Goal: Task Accomplishment & Management: Manage account settings

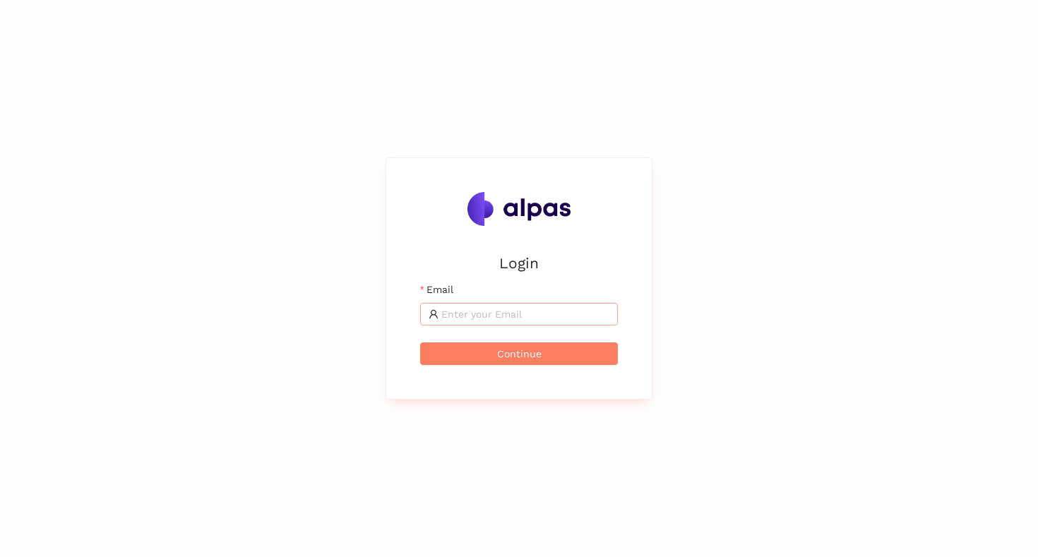
click at [477, 310] on input "Email" at bounding box center [525, 314] width 168 height 16
type input "max@alpas.ai"
click at [525, 349] on span "Continue" at bounding box center [519, 354] width 44 height 16
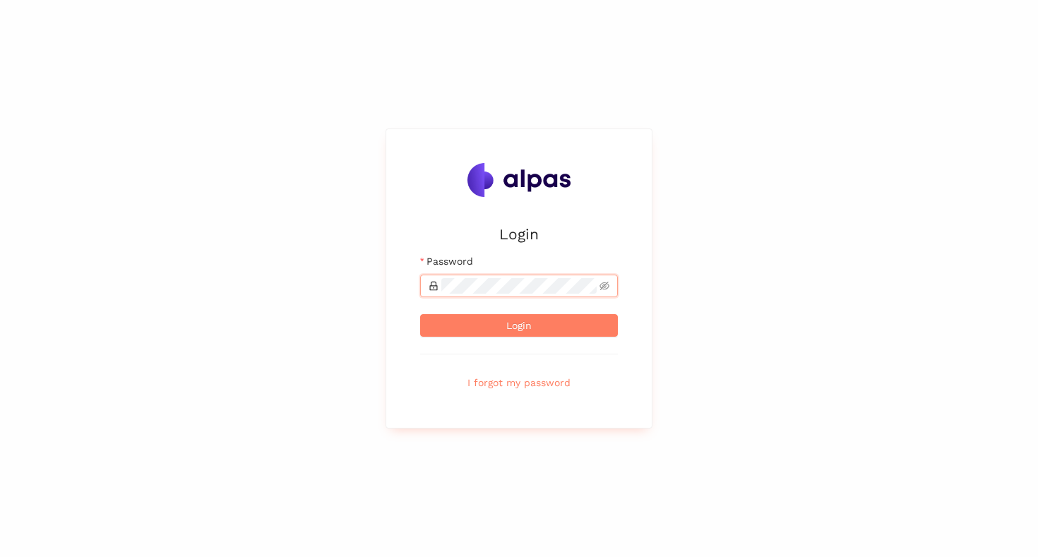
click at [420, 314] on button "Login" at bounding box center [519, 325] width 198 height 23
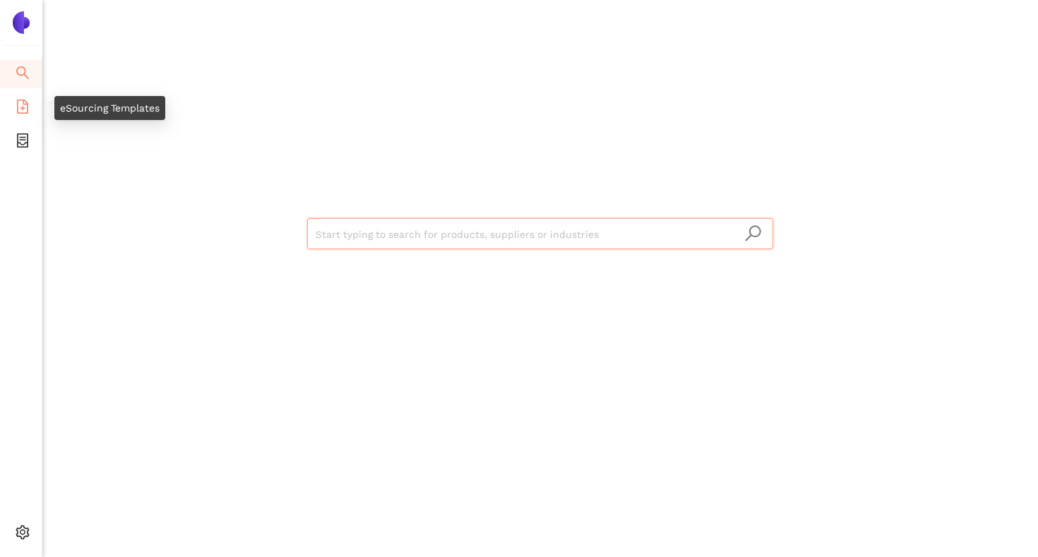
click at [30, 107] on li "eSourcing Templates" at bounding box center [21, 108] width 42 height 28
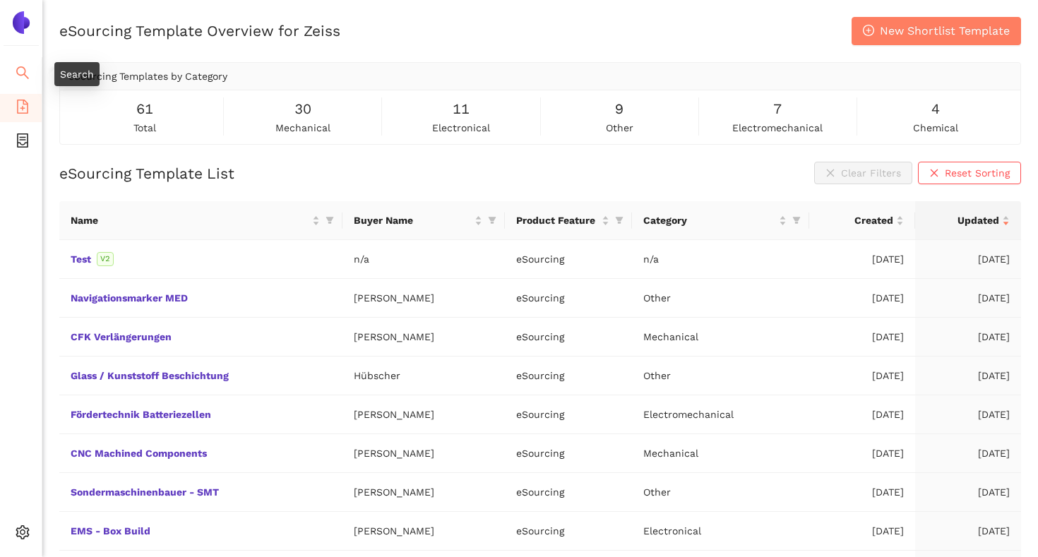
click at [22, 71] on icon "search" at bounding box center [23, 73] width 14 height 14
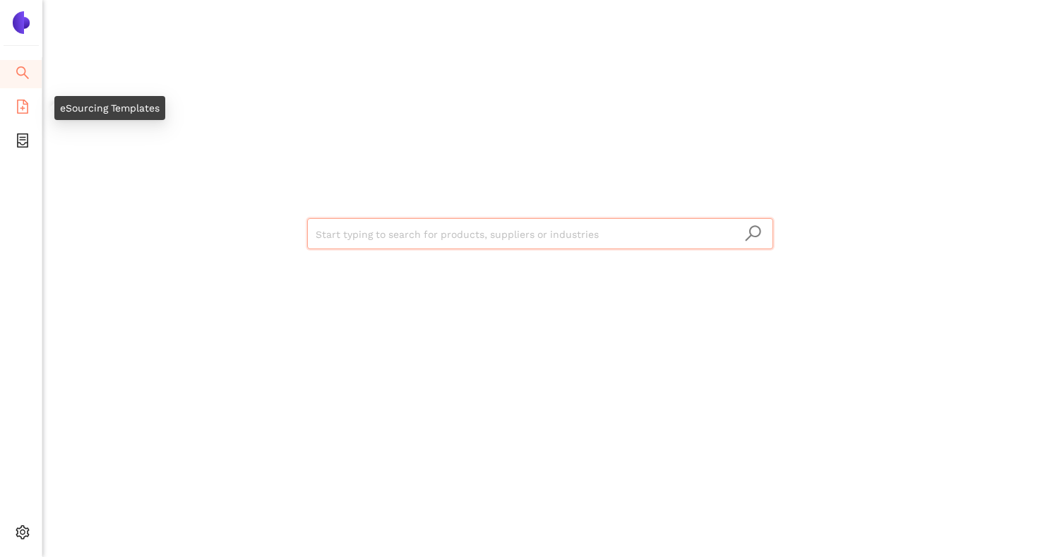
click at [20, 103] on icon "file-add" at bounding box center [23, 107] width 14 height 14
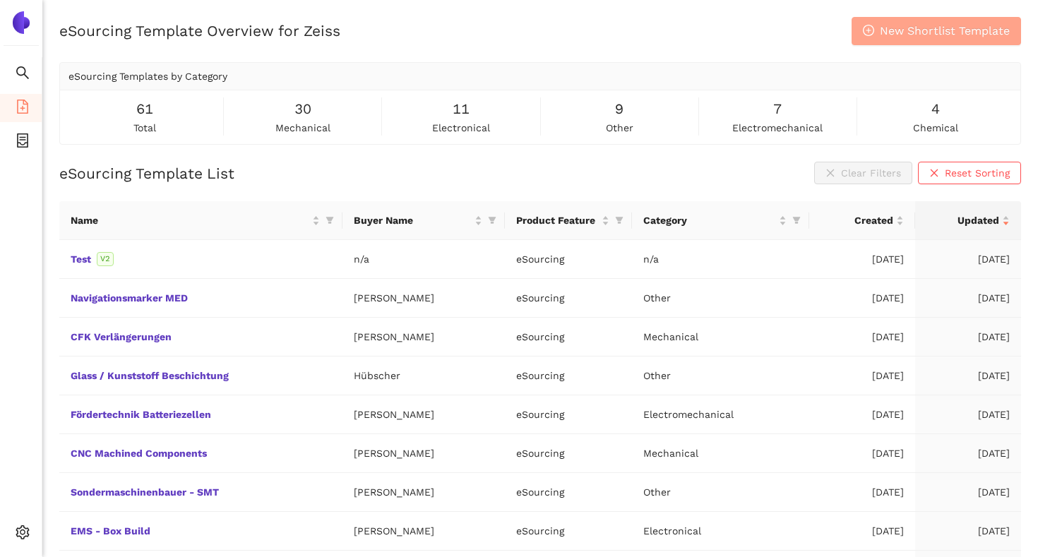
click at [900, 23] on span "New Shortlist Template" at bounding box center [945, 31] width 130 height 18
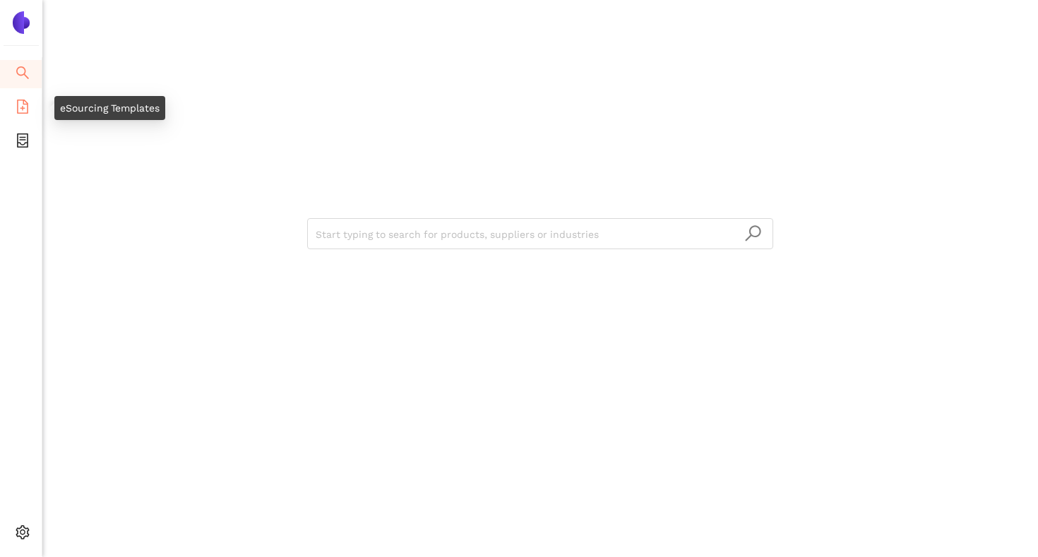
click at [26, 108] on icon "file-add" at bounding box center [23, 107] width 14 height 14
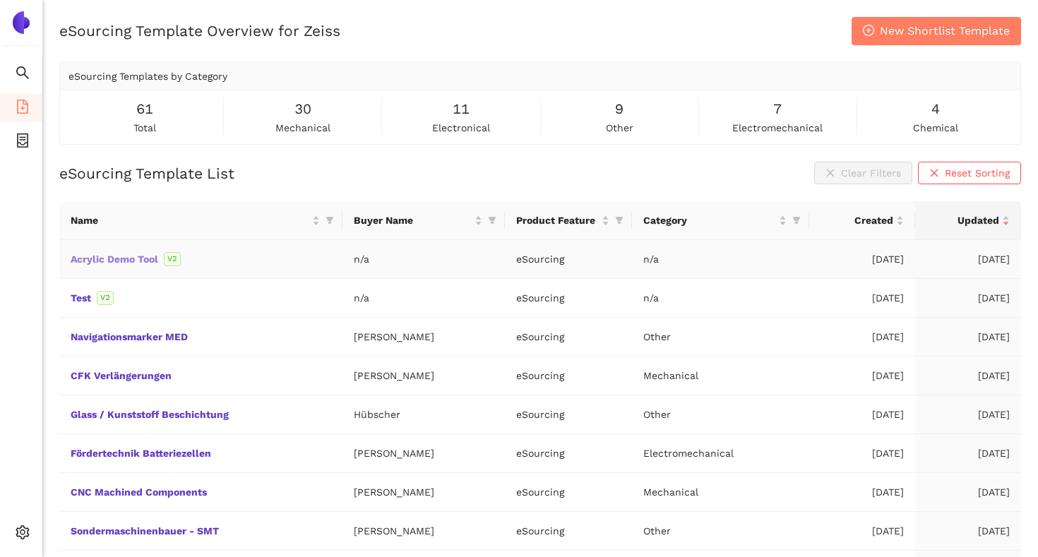
click at [0, 0] on link "Acrylic Demo Tool" at bounding box center [0, 0] width 0 height 0
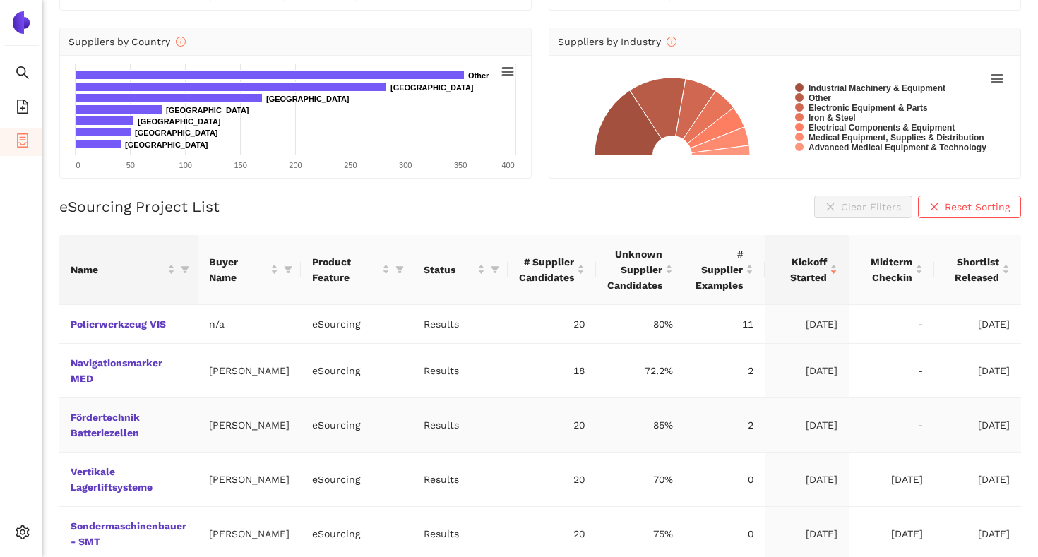
scroll to position [139, 0]
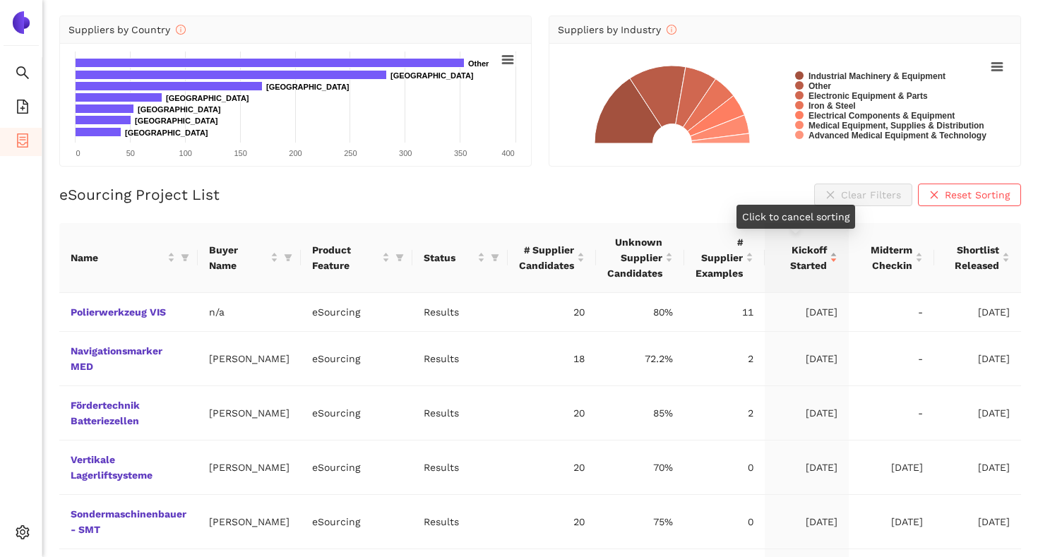
click at [801, 256] on span "Kickoff Started" at bounding box center [801, 257] width 51 height 31
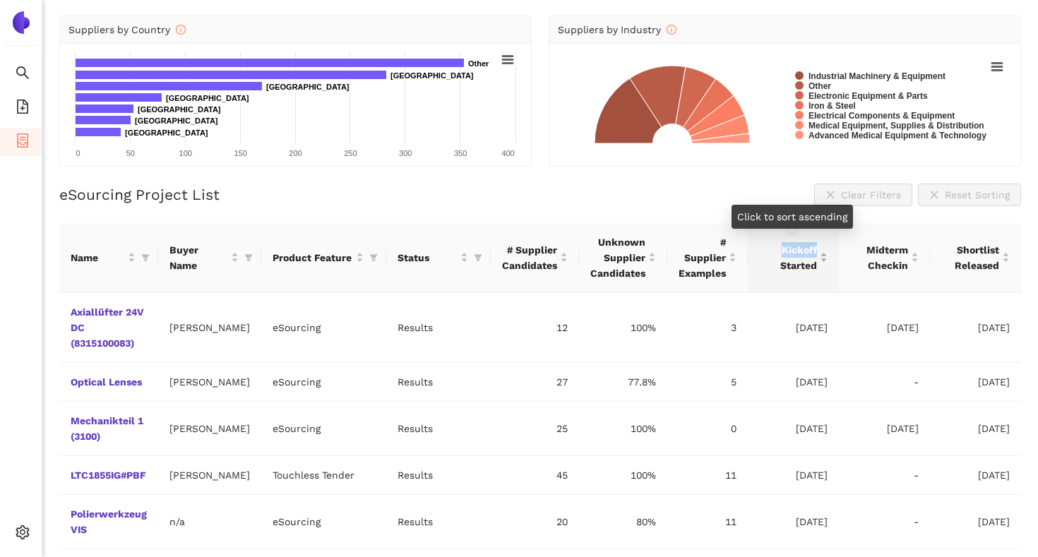
click at [801, 256] on span "Kickoff Started" at bounding box center [788, 257] width 58 height 31
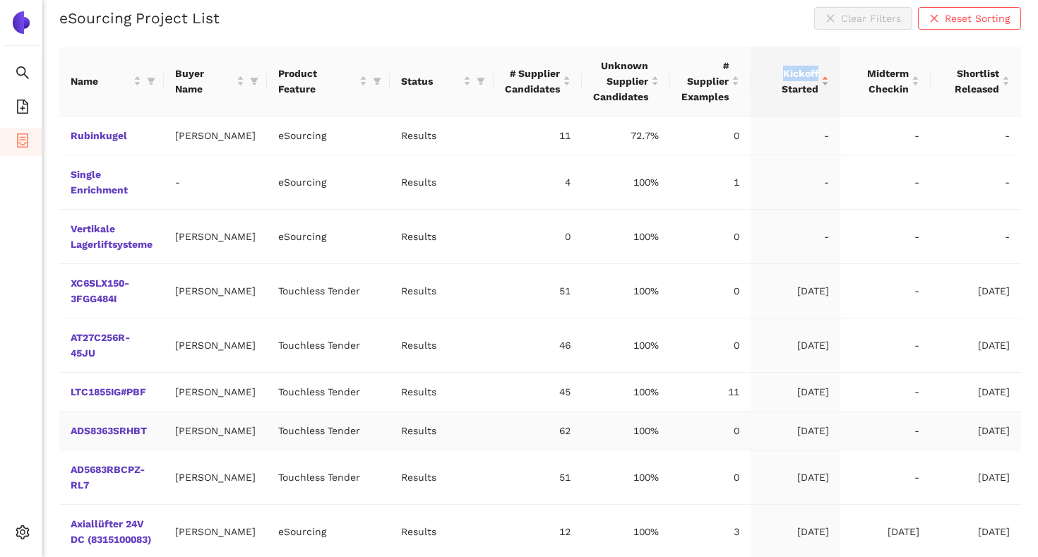
scroll to position [83, 0]
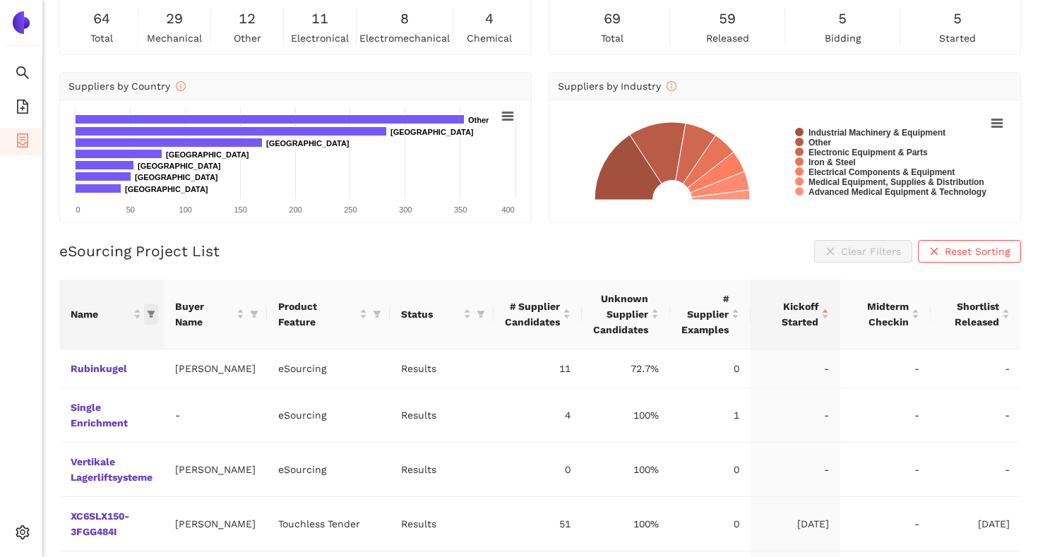
click at [155, 311] on icon "filter" at bounding box center [152, 314] width 8 height 7
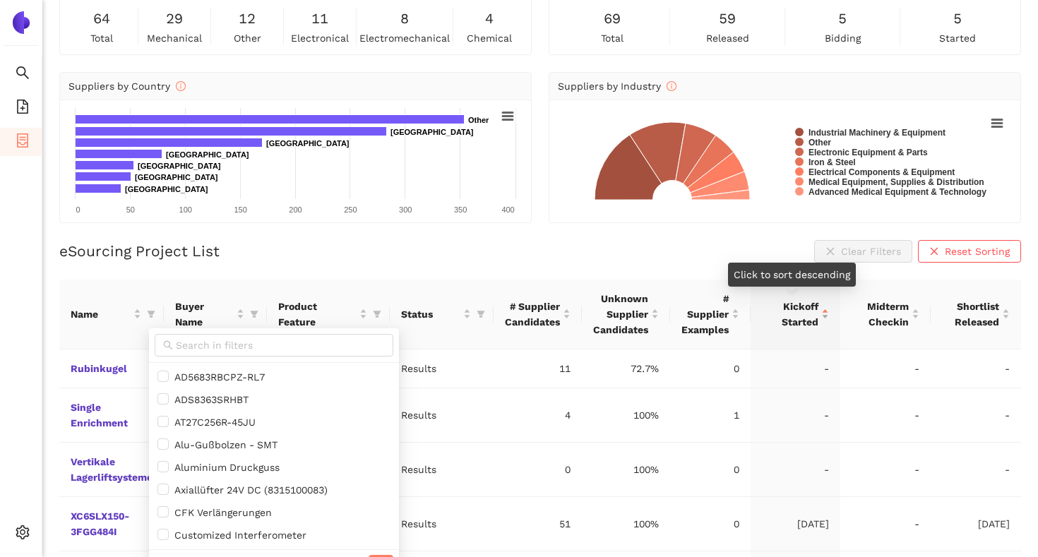
click at [780, 312] on span "Kickoff Started" at bounding box center [790, 314] width 56 height 31
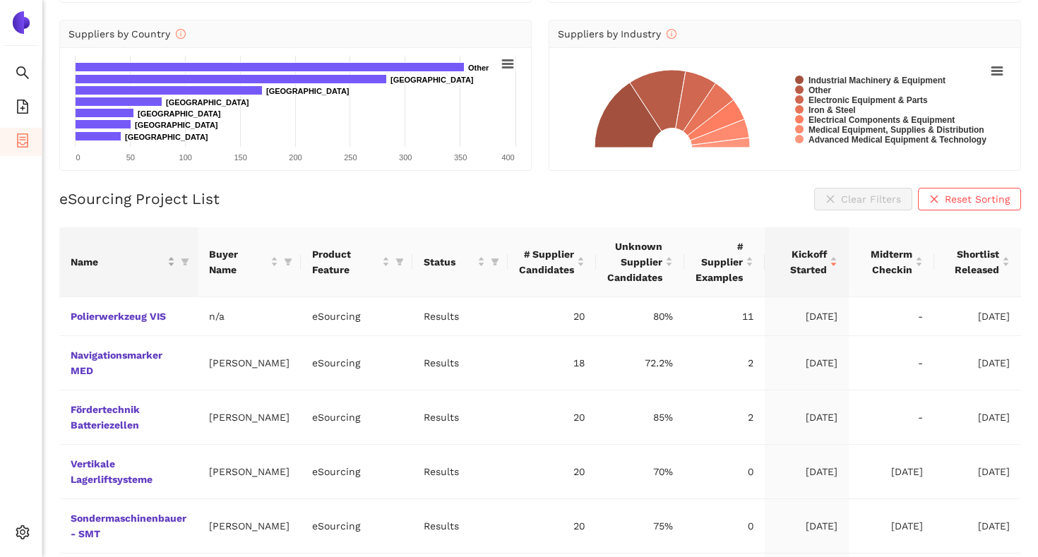
scroll to position [44, 0]
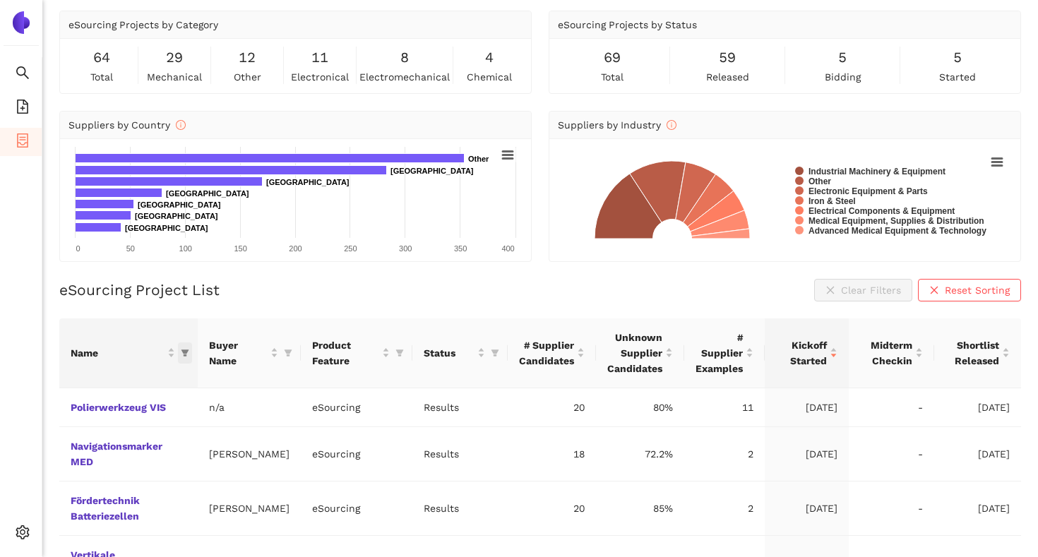
click at [186, 354] on icon "filter" at bounding box center [185, 353] width 8 height 7
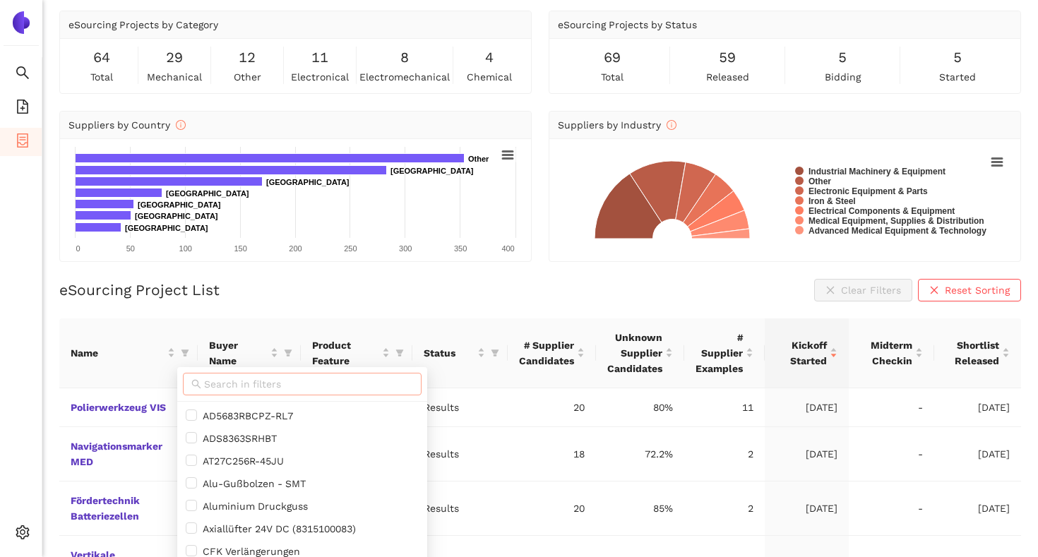
click at [208, 383] on input "text" at bounding box center [308, 384] width 209 height 16
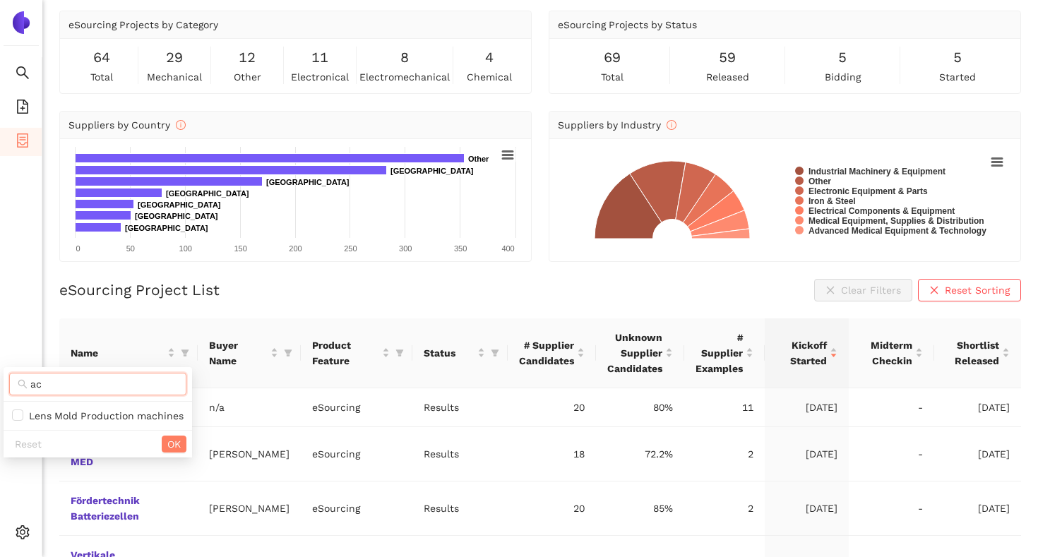
type input "a"
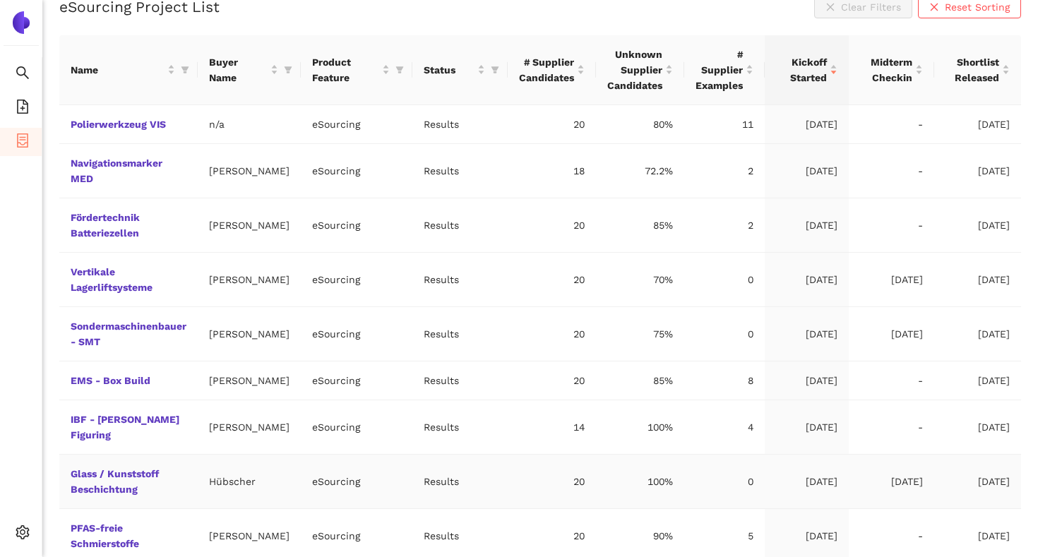
scroll to position [161, 0]
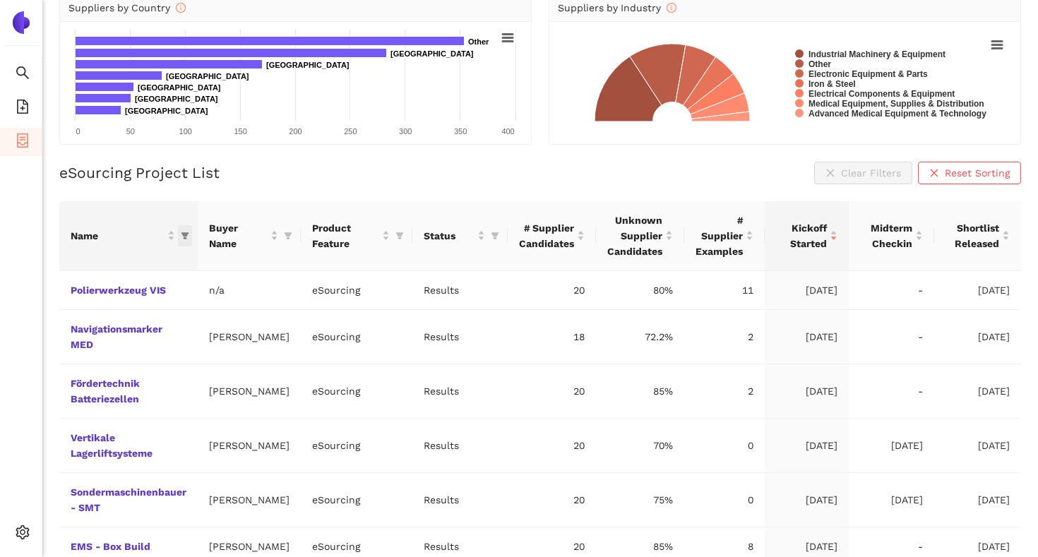
click at [189, 235] on icon "filter" at bounding box center [185, 236] width 8 height 8
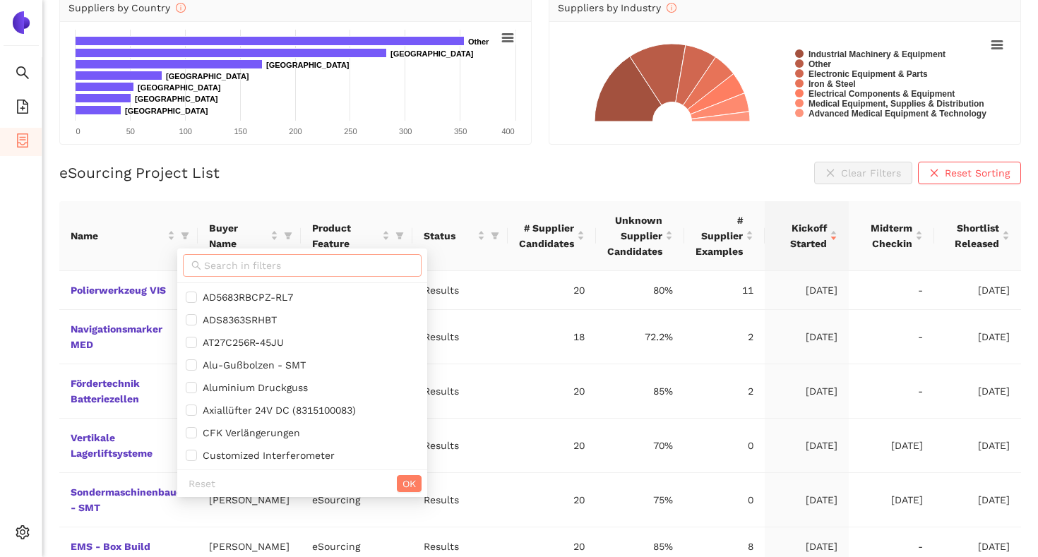
click at [218, 276] on span at bounding box center [302, 265] width 239 height 23
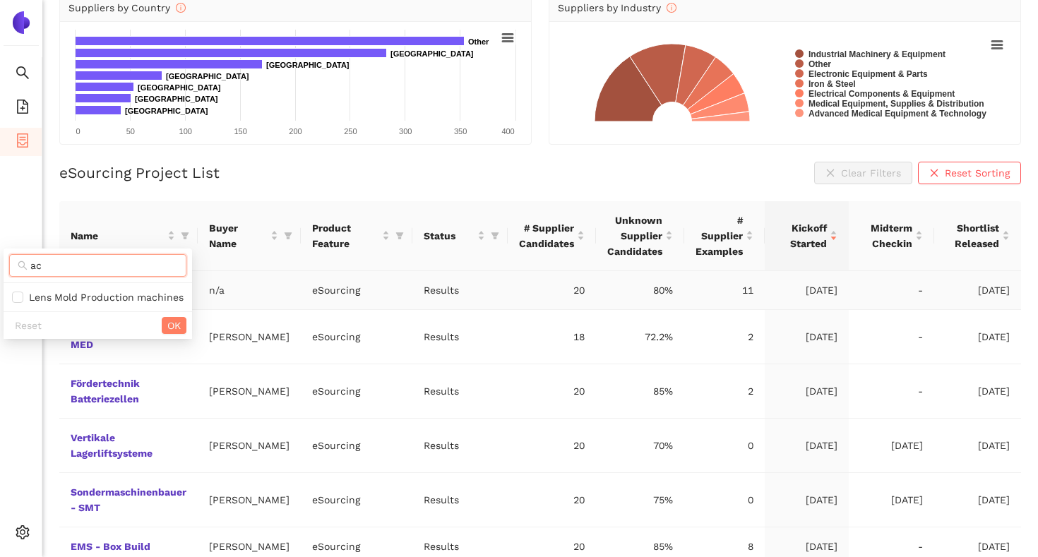
type input "a"
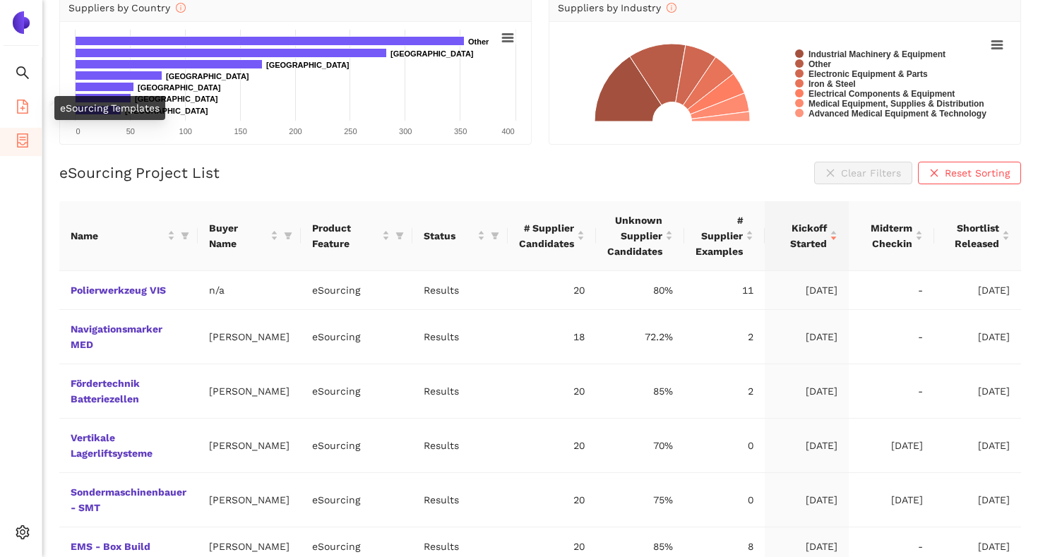
click at [23, 102] on icon "file-add" at bounding box center [22, 107] width 11 height 14
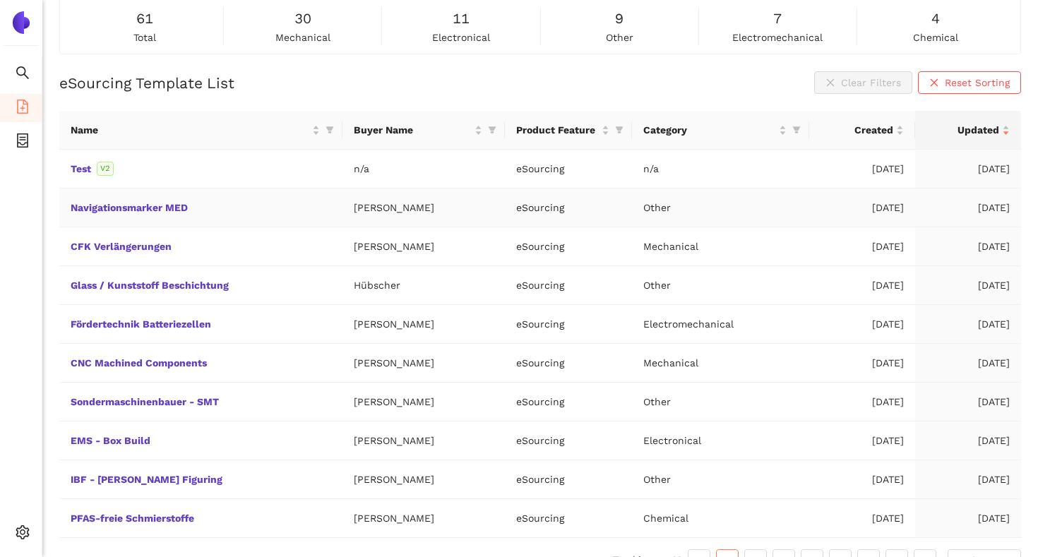
scroll to position [117, 0]
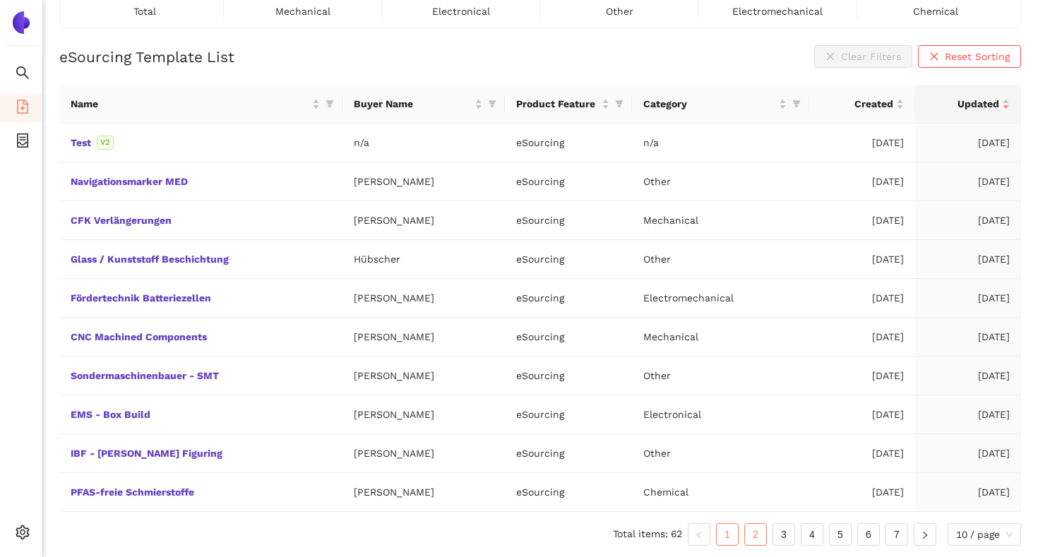
click at [753, 532] on link "2" at bounding box center [755, 534] width 21 height 21
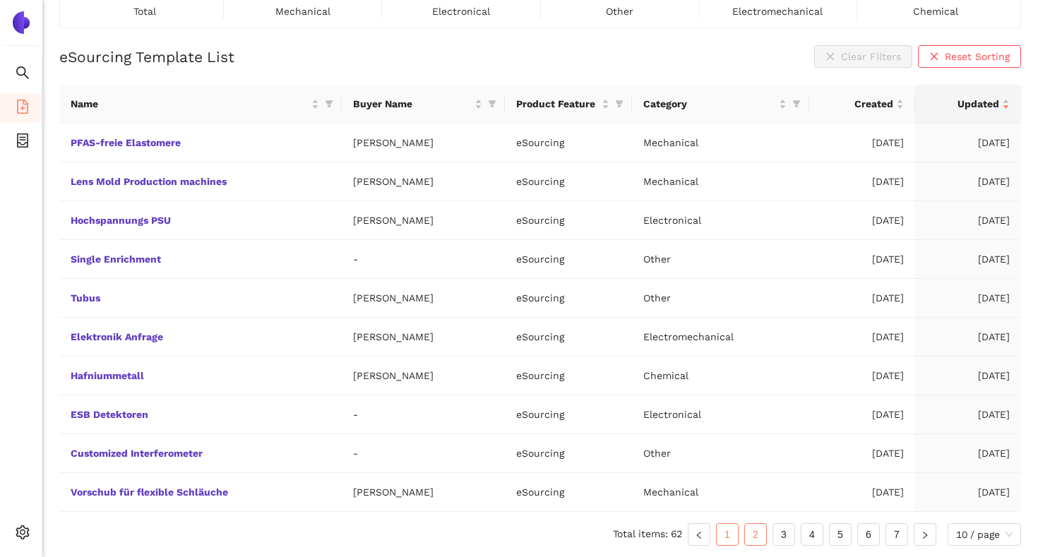
click at [727, 530] on link "1" at bounding box center [727, 534] width 21 height 21
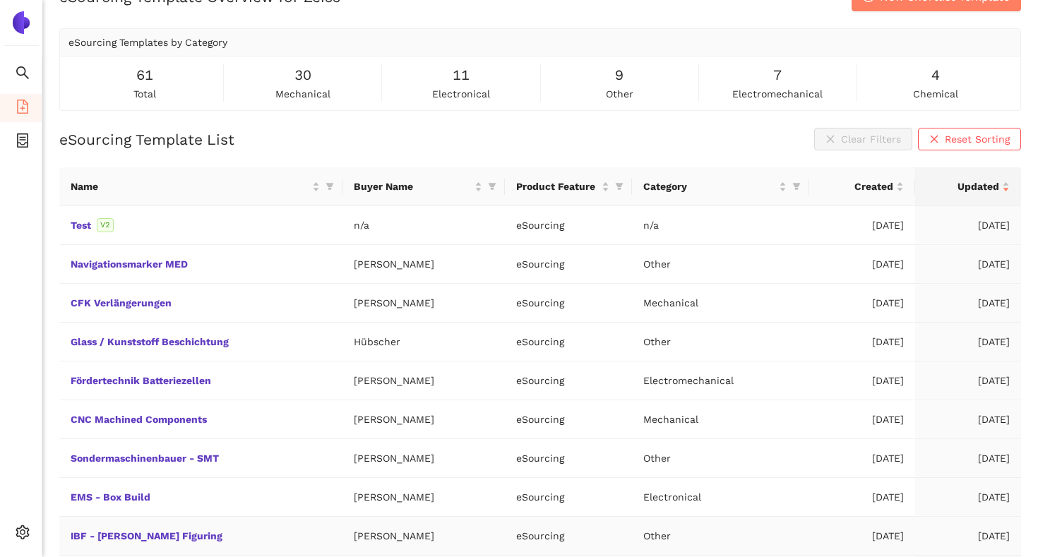
scroll to position [32, 0]
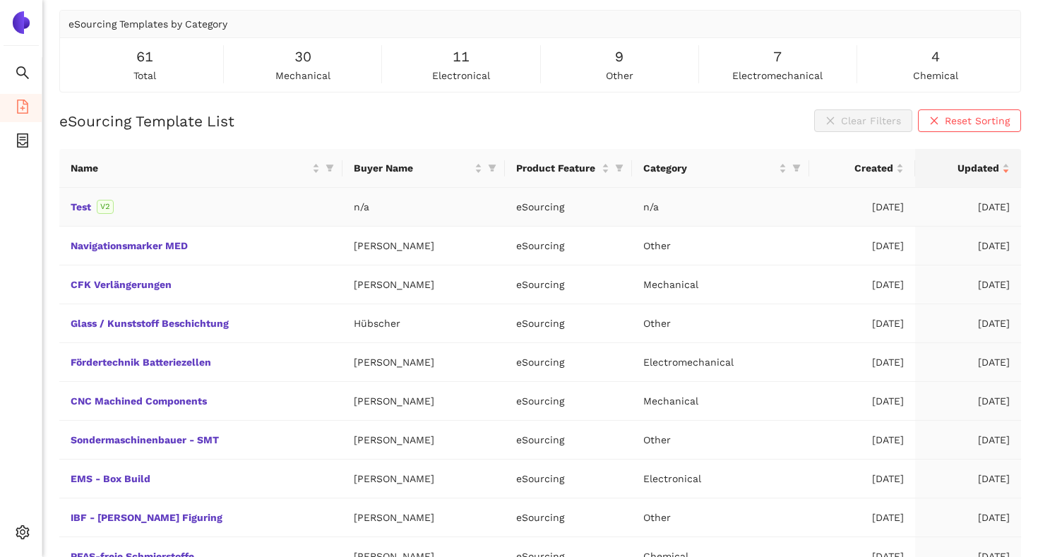
scroll to position [117, 0]
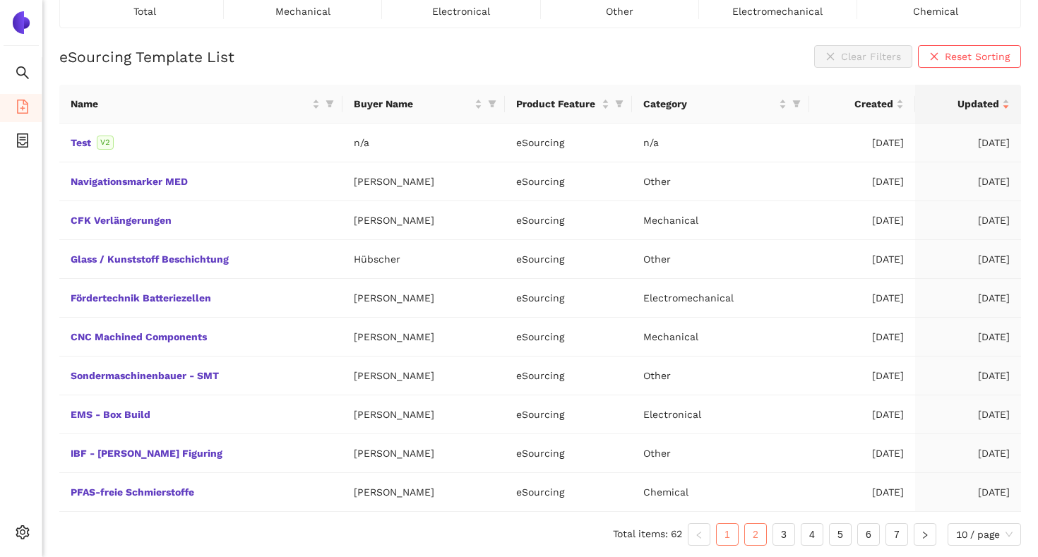
click at [749, 530] on link "2" at bounding box center [755, 534] width 21 height 21
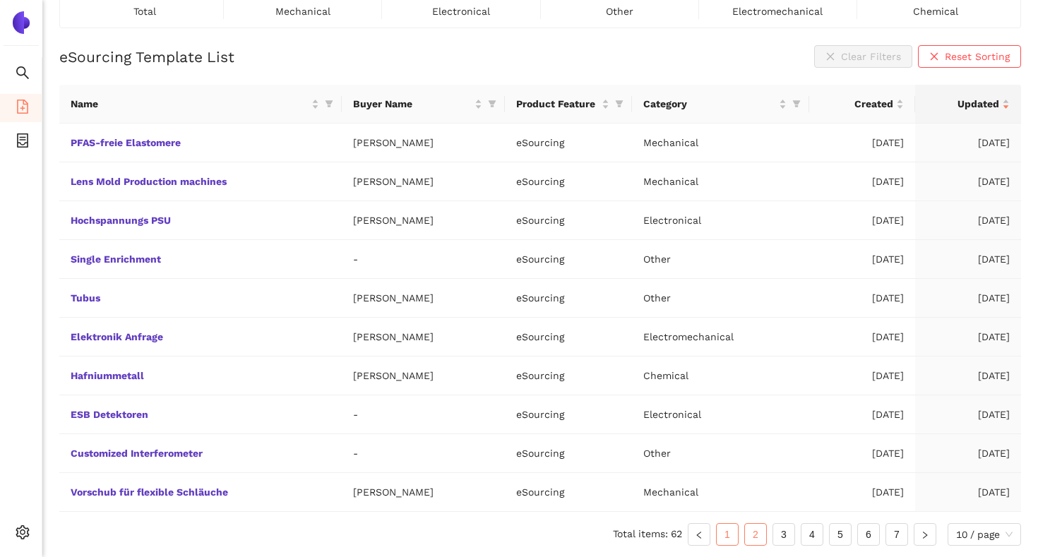
click at [729, 532] on link "1" at bounding box center [727, 534] width 21 height 21
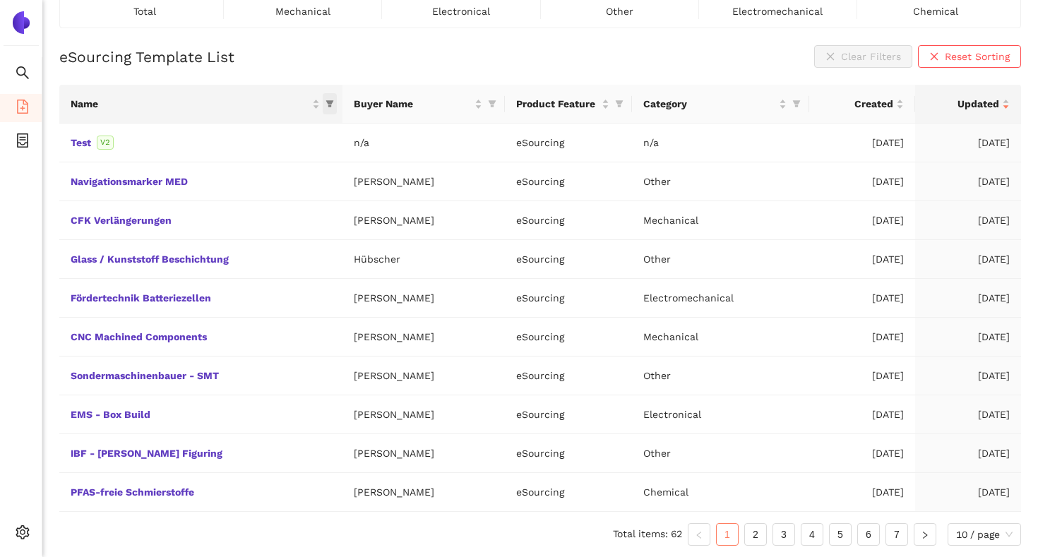
click at [326, 105] on icon "filter" at bounding box center [330, 104] width 8 height 8
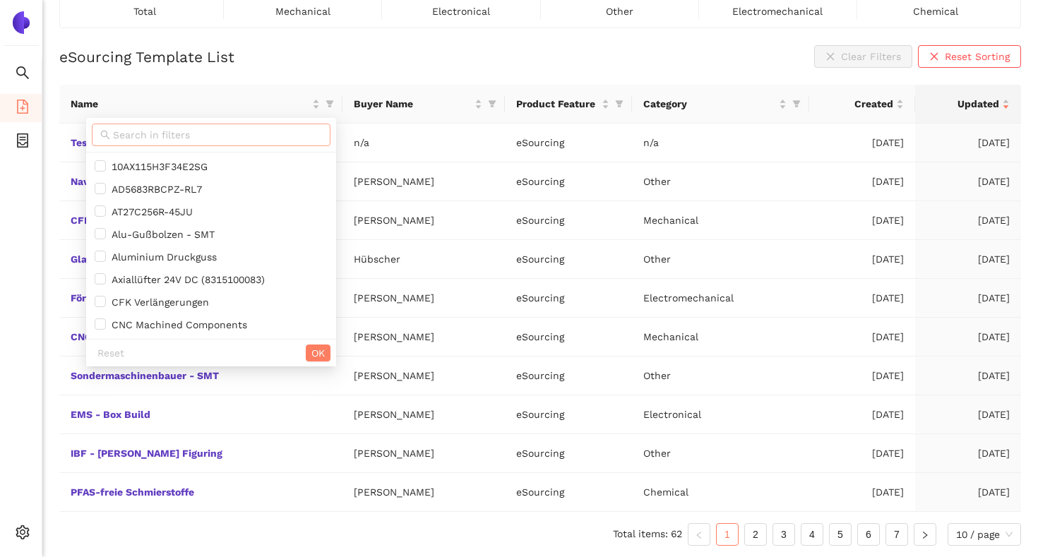
click at [285, 136] on input "text" at bounding box center [217, 135] width 209 height 16
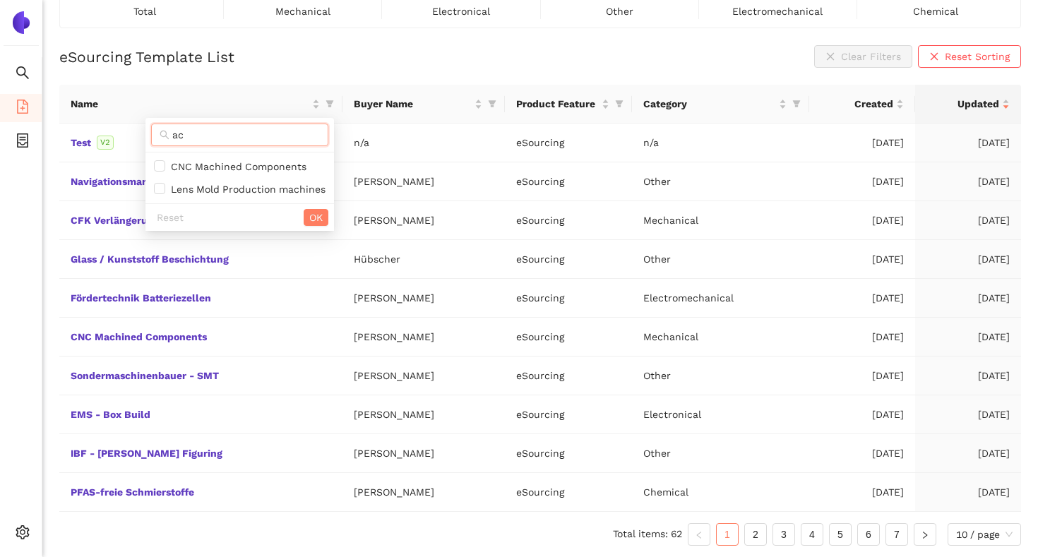
type input "a"
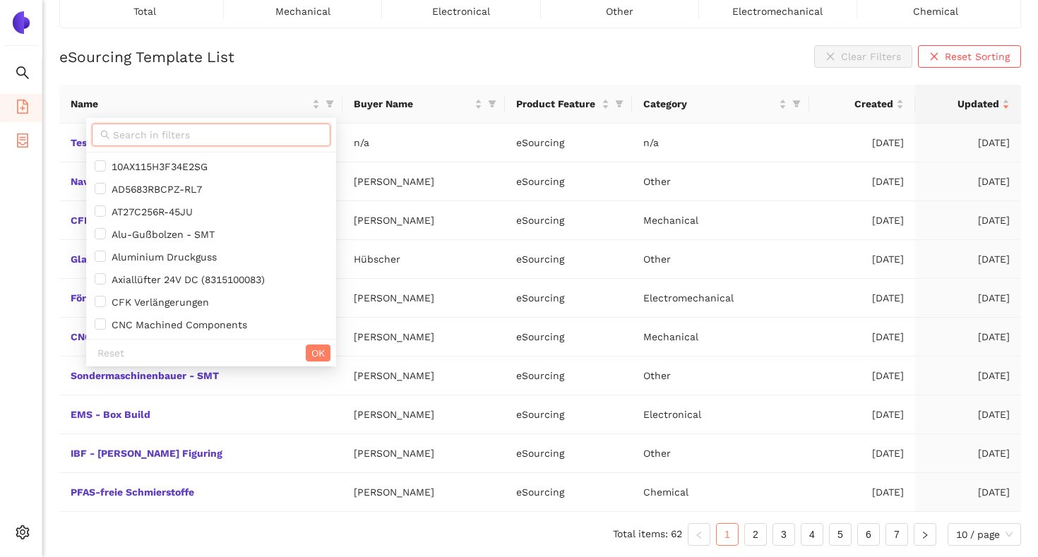
click at [28, 133] on icon "container" at bounding box center [23, 140] width 14 height 14
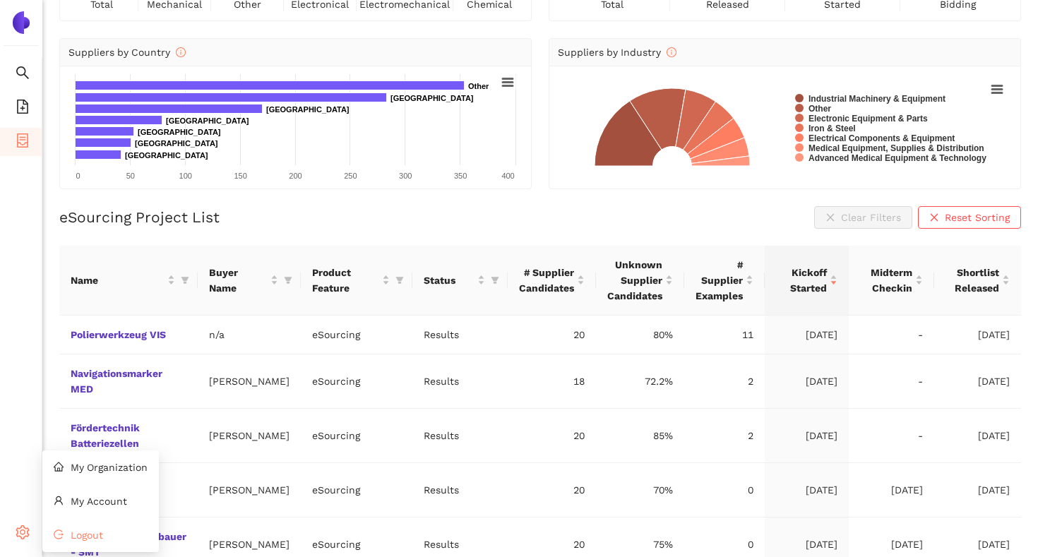
click at [73, 527] on li "Logout" at bounding box center [100, 535] width 117 height 28
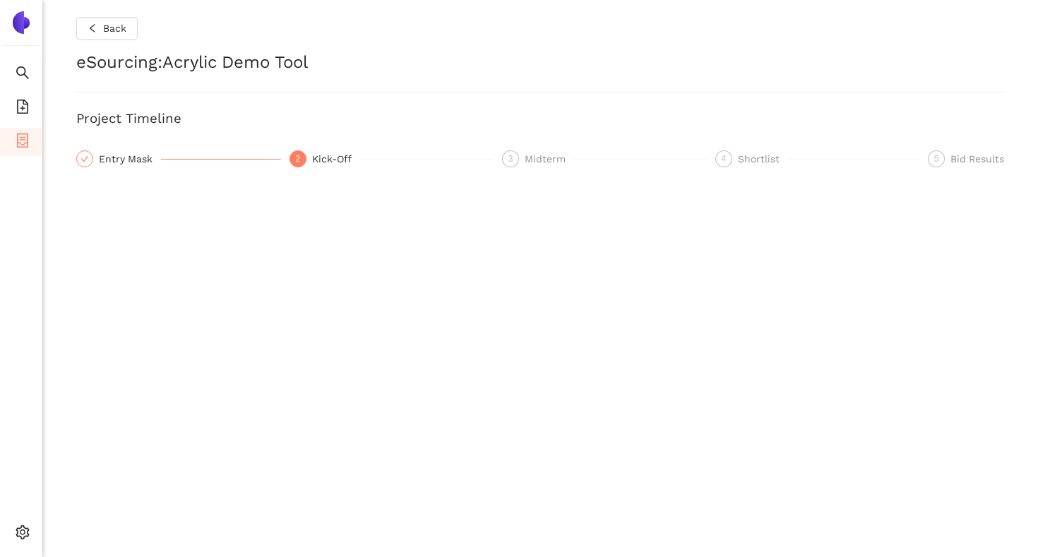
click at [142, 155] on div "Entry Mask" at bounding box center [130, 158] width 62 height 17
click at [336, 155] on div "Kick-Off" at bounding box center [336, 158] width 48 height 17
click at [128, 157] on div "Entry Mask" at bounding box center [130, 158] width 62 height 17
click at [290, 156] on div "2" at bounding box center [298, 158] width 17 height 17
click at [127, 165] on div "Entry Mask" at bounding box center [130, 158] width 62 height 17
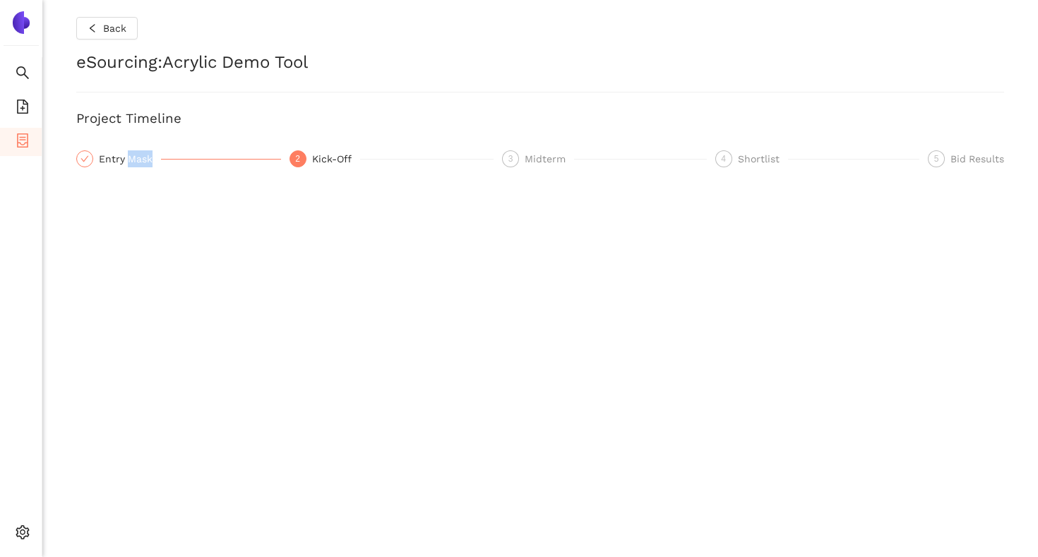
click at [127, 165] on div "Entry Mask" at bounding box center [130, 158] width 62 height 17
click at [85, 161] on icon "check" at bounding box center [84, 159] width 8 height 8
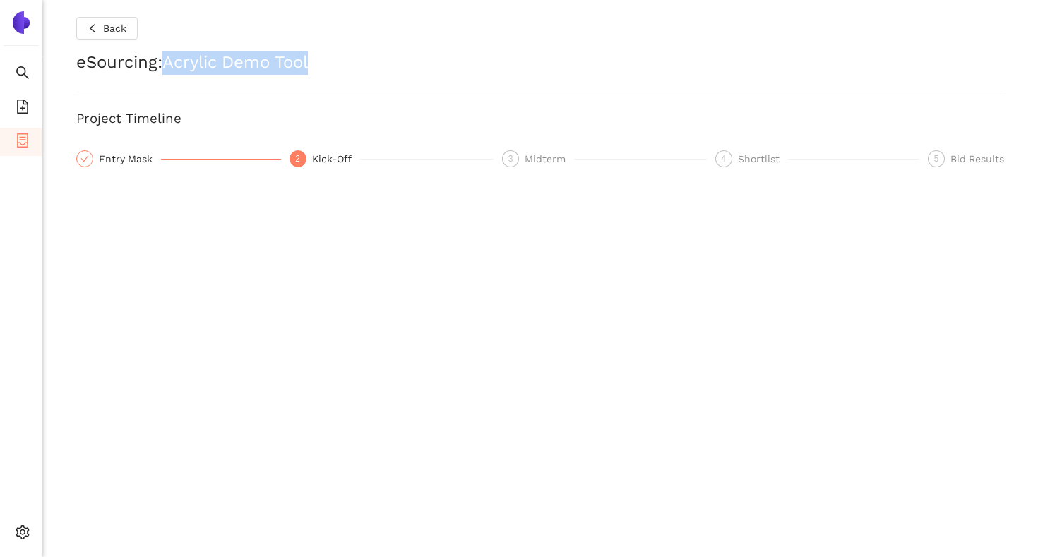
drag, startPoint x: 170, startPoint y: 64, endPoint x: 325, endPoint y: 73, distance: 154.9
click at [325, 73] on h2 "eSourcing : Acrylic Demo Tool" at bounding box center [540, 63] width 928 height 24
copy h2 "Acrylic Demo Tool"
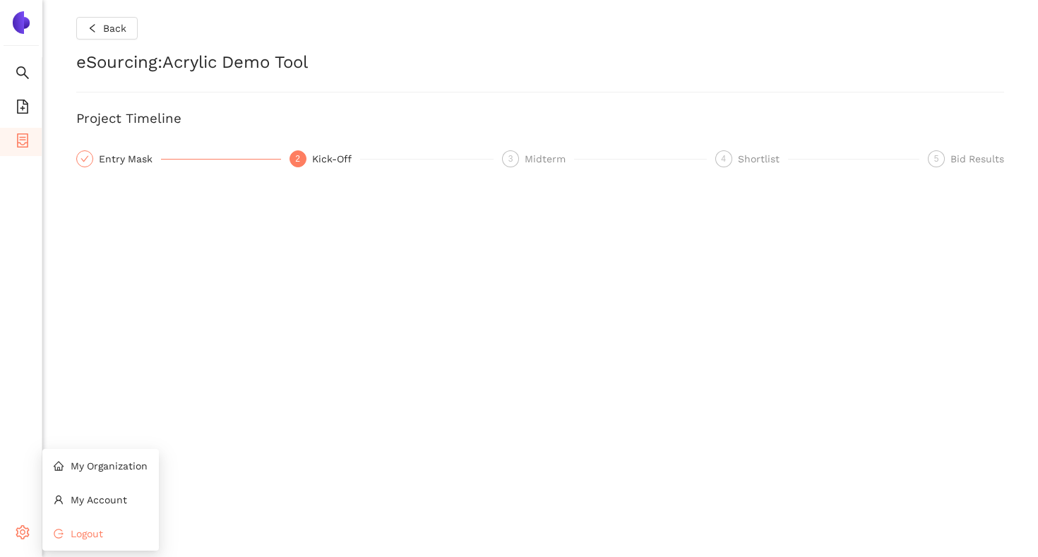
click at [68, 535] on li "Logout" at bounding box center [100, 534] width 117 height 28
